Goal: Navigation & Orientation: Find specific page/section

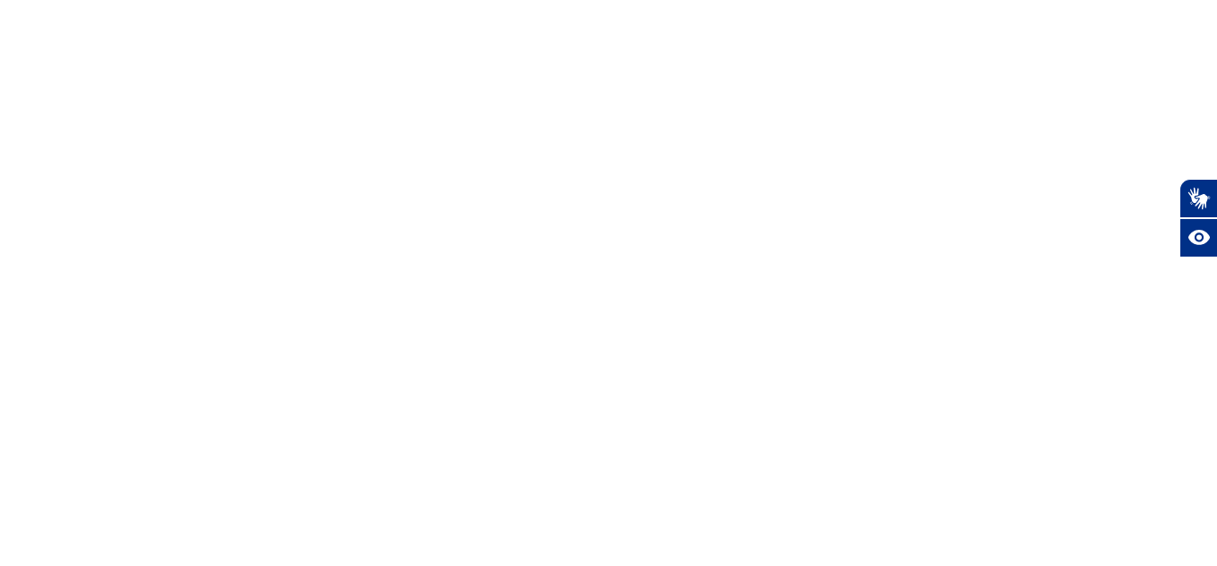
select select
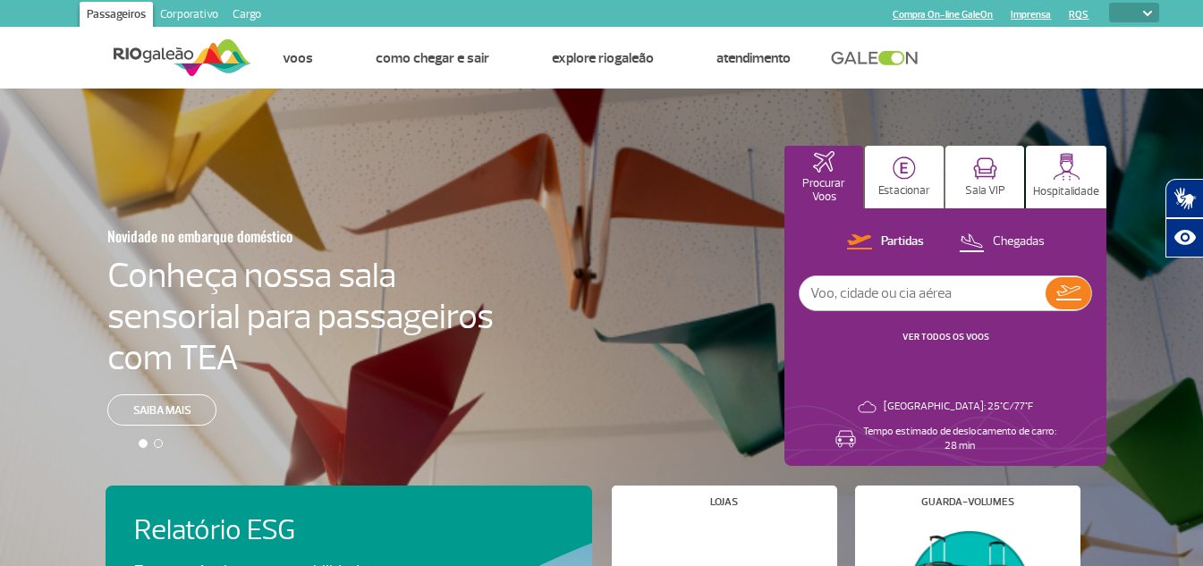
click at [249, 20] on link "Cargo" at bounding box center [246, 16] width 43 height 29
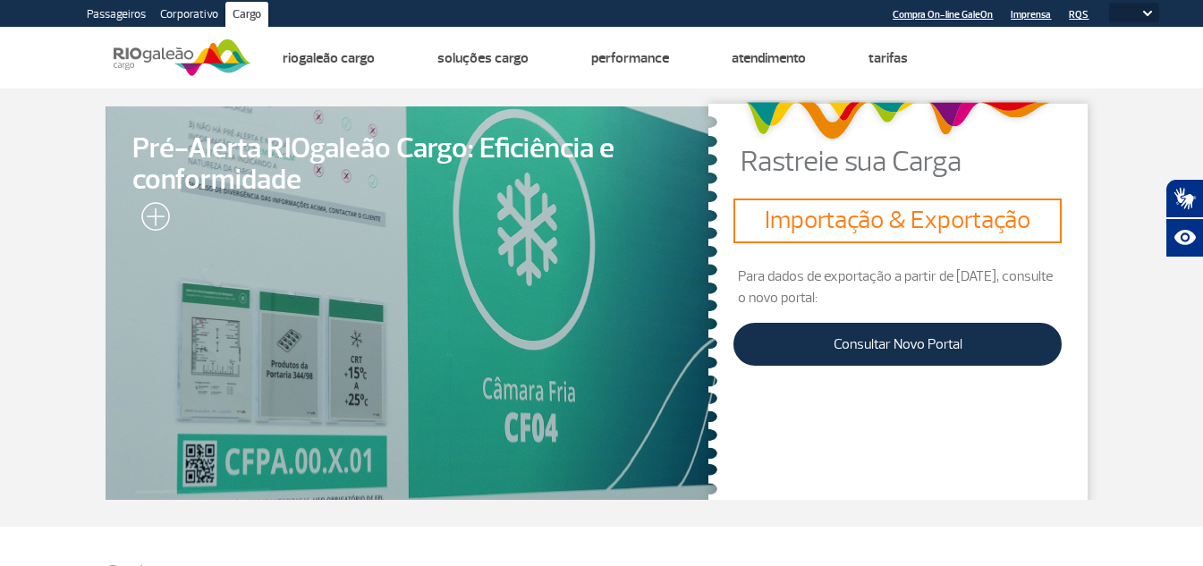
click at [154, 55] on img at bounding box center [183, 58] width 138 height 44
click at [155, 55] on img at bounding box center [183, 58] width 138 height 44
drag, startPoint x: 155, startPoint y: 55, endPoint x: 130, endPoint y: 22, distance: 40.8
click at [155, 54] on img at bounding box center [183, 58] width 138 height 44
click at [121, 12] on link "Passageiros" at bounding box center [116, 16] width 73 height 29
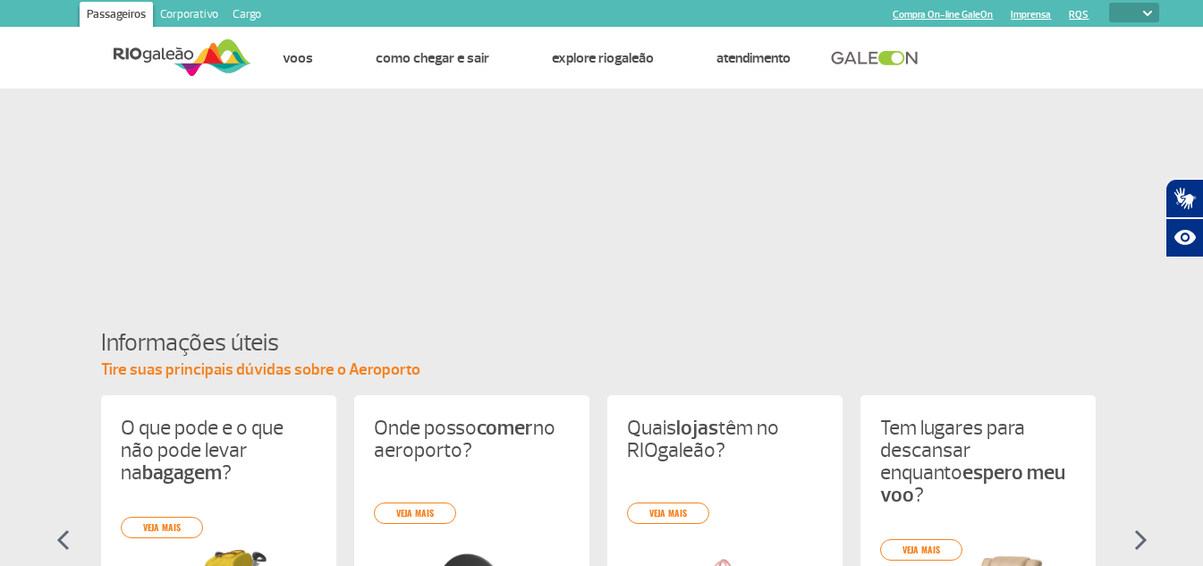
click at [185, 9] on link "Corporativo" at bounding box center [189, 16] width 72 height 29
